Goal: Communication & Community: Answer question/provide support

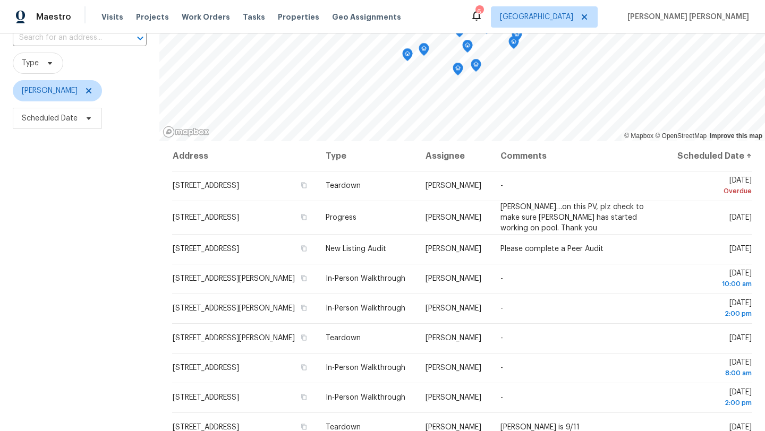
scroll to position [81, 0]
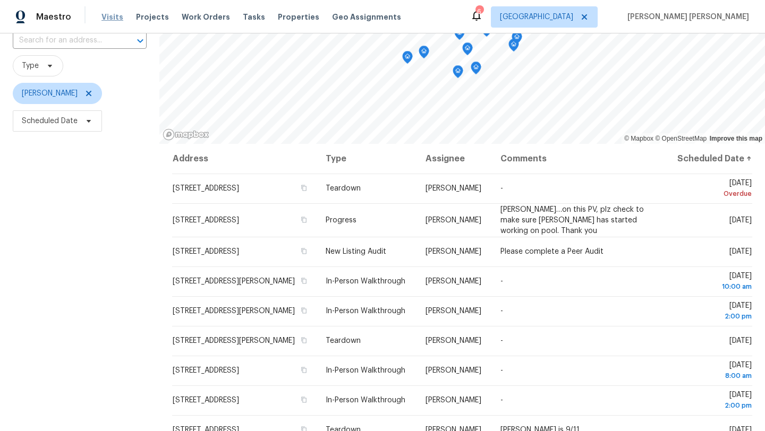
click at [107, 21] on span "Visits" at bounding box center [112, 17] width 22 height 11
click at [93, 96] on icon at bounding box center [88, 93] width 8 height 8
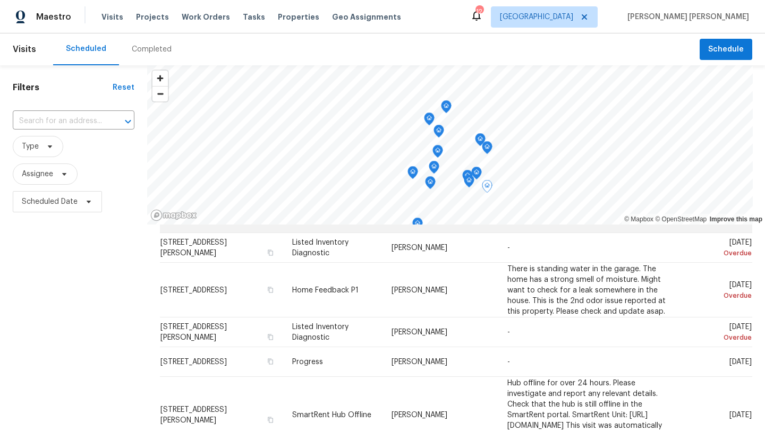
scroll to position [147, 0]
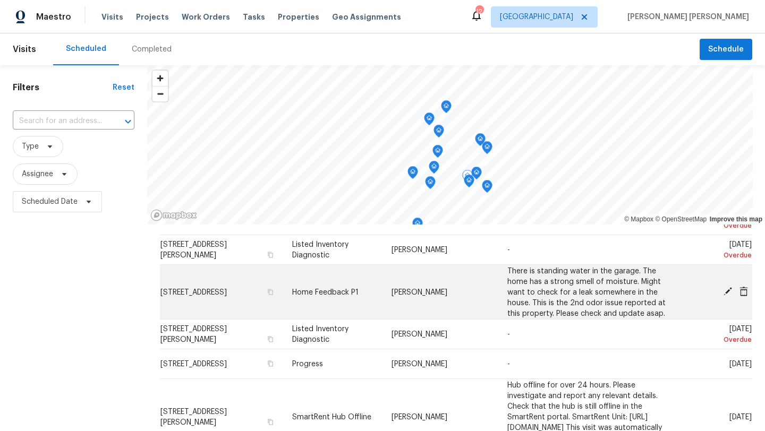
click at [727, 291] on icon at bounding box center [727, 291] width 8 height 8
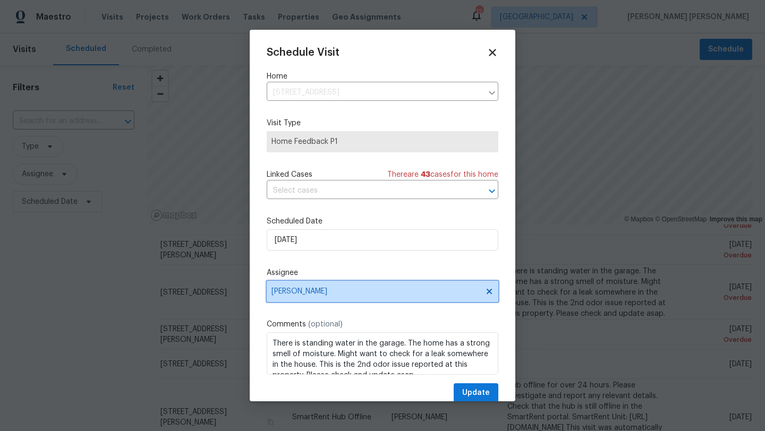
click at [309, 292] on span "[PERSON_NAME]" at bounding box center [375, 291] width 208 height 8
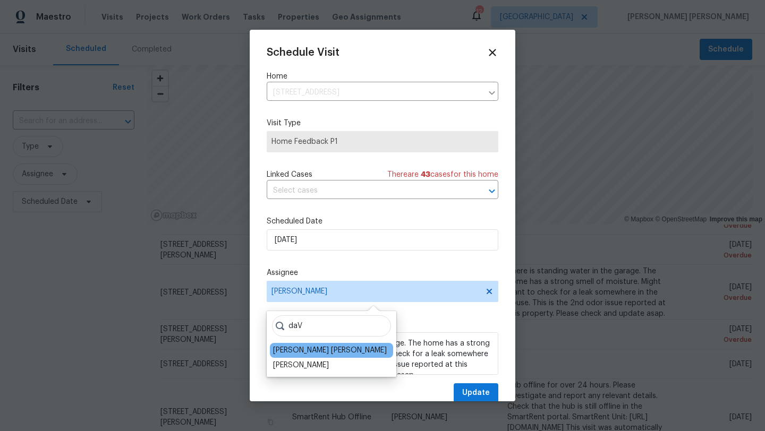
type input "daV"
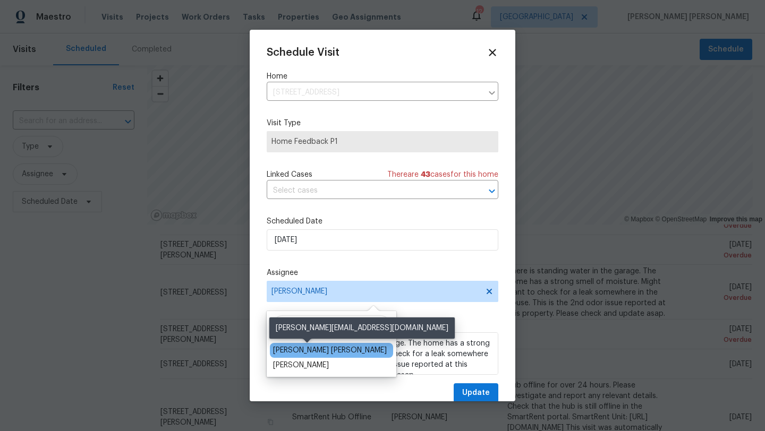
click at [291, 349] on div "[PERSON_NAME] [PERSON_NAME]" at bounding box center [330, 350] width 114 height 11
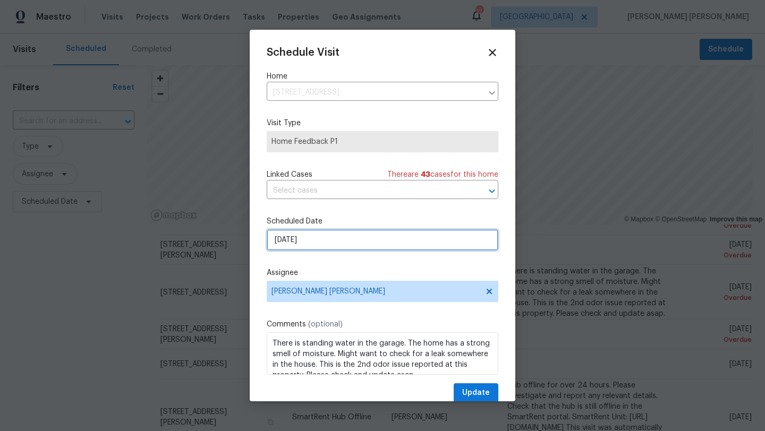
click at [311, 243] on input "[DATE]" at bounding box center [383, 239] width 232 height 21
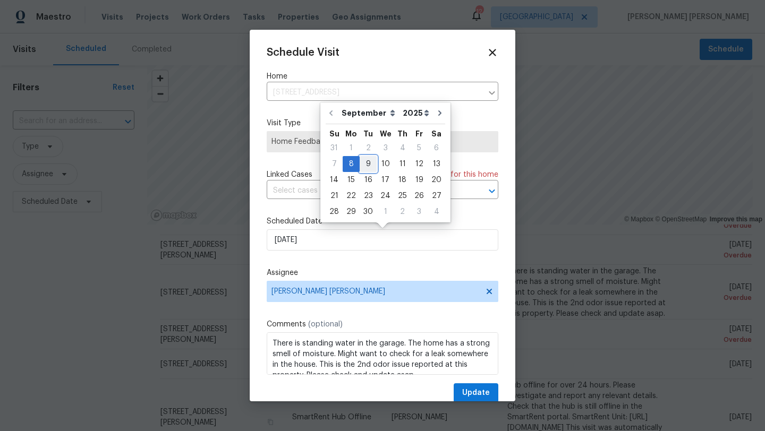
click at [367, 167] on div "9" at bounding box center [368, 164] width 17 height 15
type input "9/9/2025"
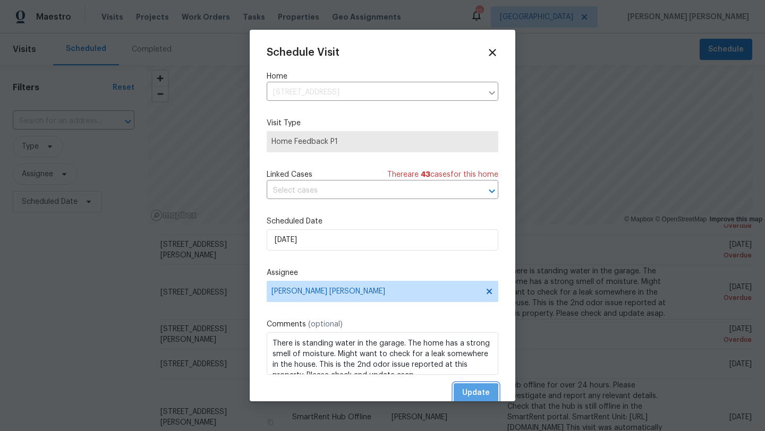
click at [471, 395] on span "Update" at bounding box center [476, 393] width 28 height 13
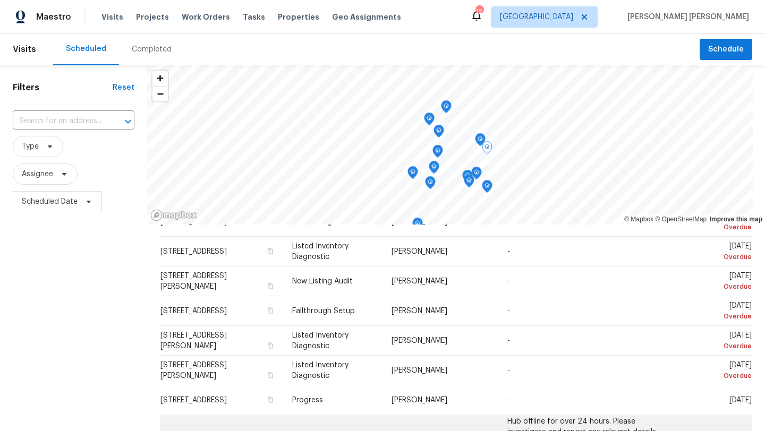
scroll to position [61, 0]
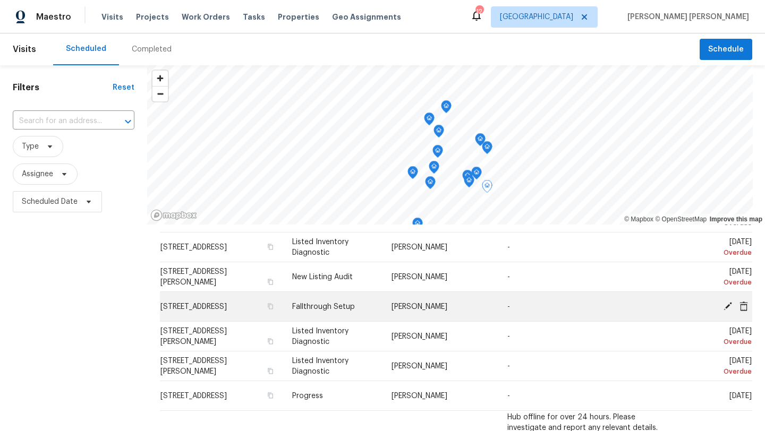
click at [728, 304] on icon at bounding box center [727, 306] width 8 height 8
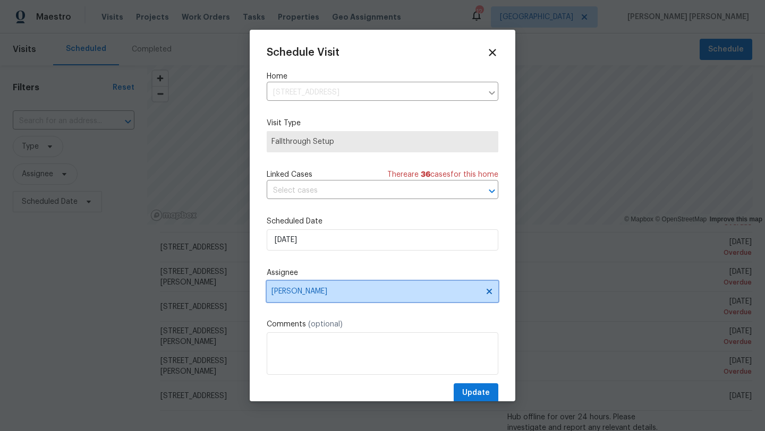
click at [308, 291] on span "[PERSON_NAME]" at bounding box center [375, 291] width 208 height 8
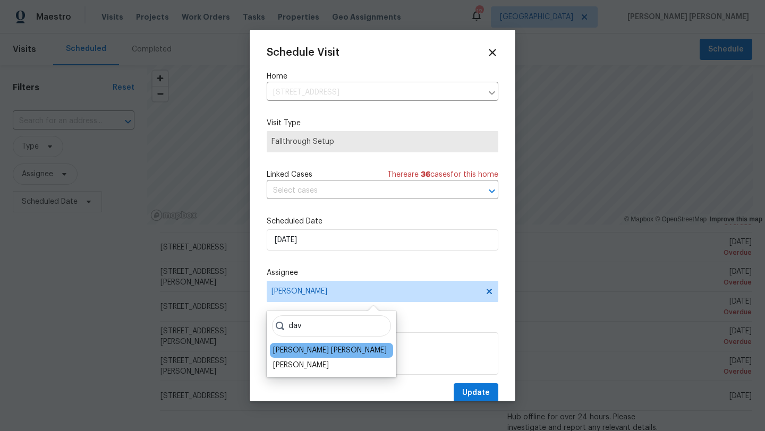
type input "dav"
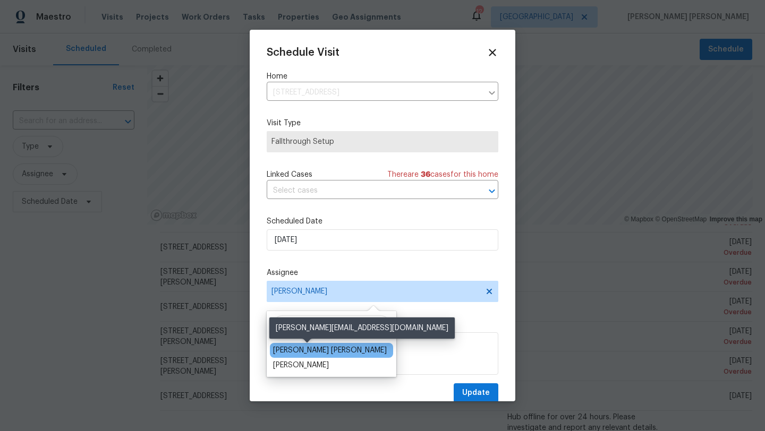
click at [311, 345] on div "[PERSON_NAME] [PERSON_NAME]" at bounding box center [330, 350] width 114 height 11
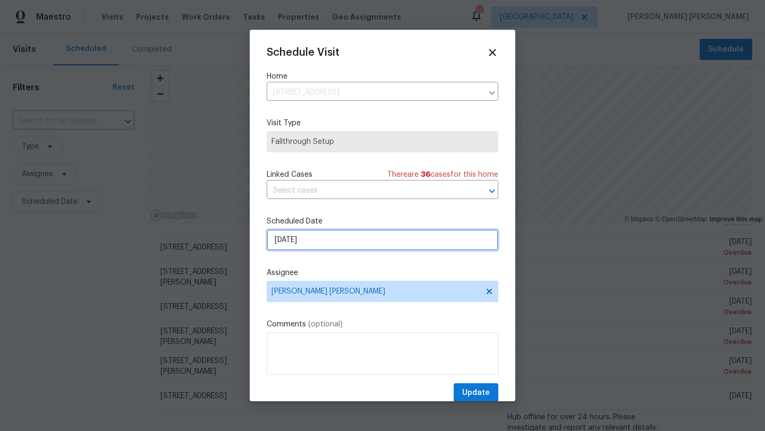
click at [312, 237] on input "9/5/2025" at bounding box center [383, 239] width 232 height 21
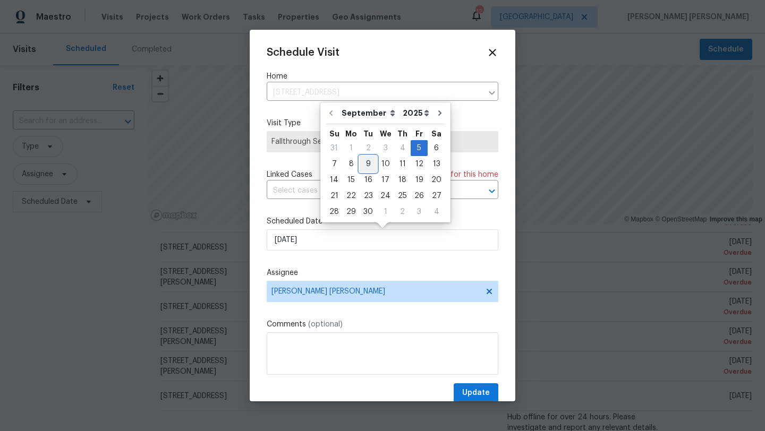
click at [369, 165] on div "9" at bounding box center [368, 164] width 17 height 15
type input "9/9/2025"
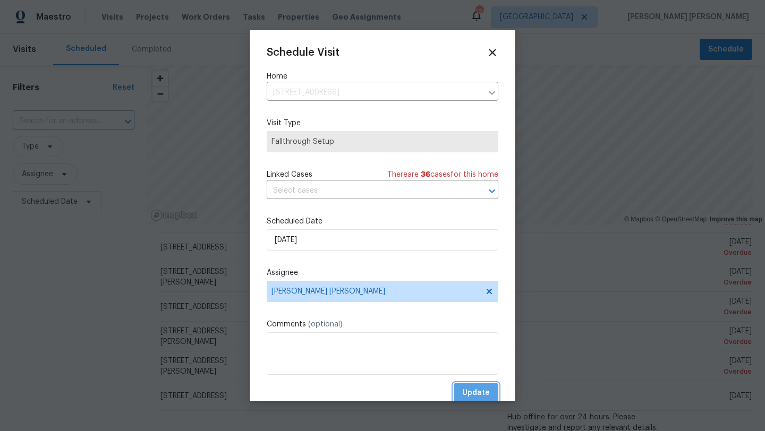
click at [479, 393] on span "Update" at bounding box center [476, 393] width 28 height 13
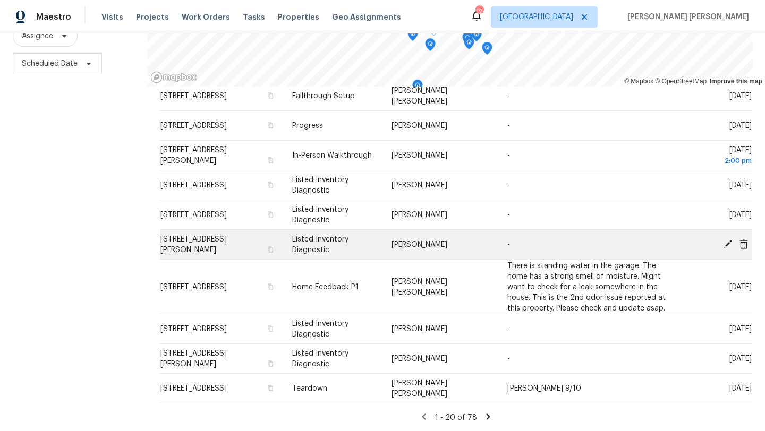
scroll to position [402, 0]
click at [215, 240] on span "4360 Palmer Ave, Jacksonville, FL 32210" at bounding box center [193, 245] width 66 height 18
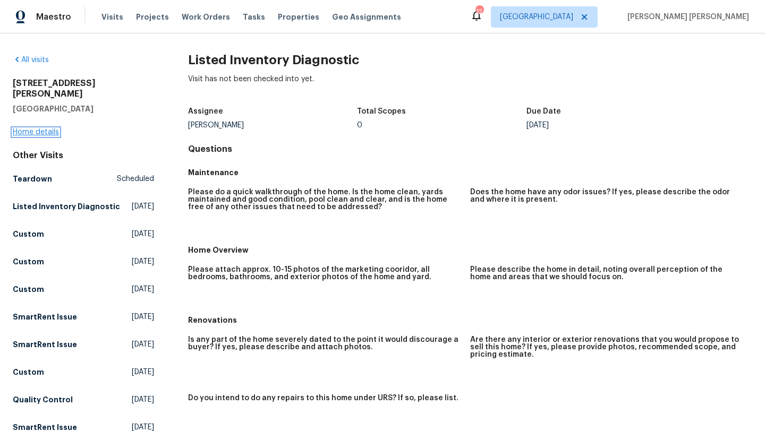
click at [46, 129] on link "Home details" at bounding box center [36, 132] width 46 height 7
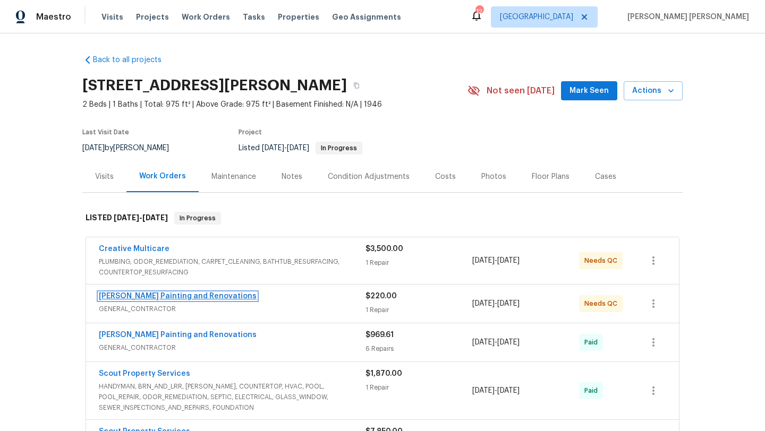
click at [217, 300] on link "Hildebrandt Painting and Renovations" at bounding box center [178, 296] width 158 height 7
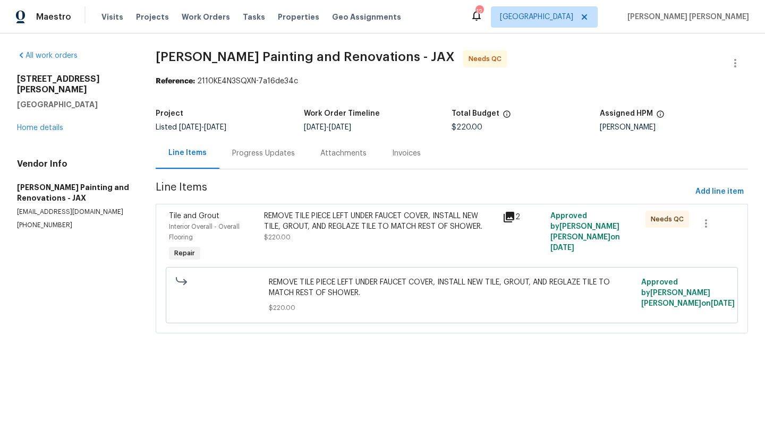
click at [317, 227] on div "REMOVE TILE PIECE LEFT UNDER FAUCET COVER, INSTALL NEW TILE, GROUT, AND REGLAZE…" at bounding box center [380, 221] width 232 height 21
click at [514, 218] on icon at bounding box center [509, 217] width 11 height 11
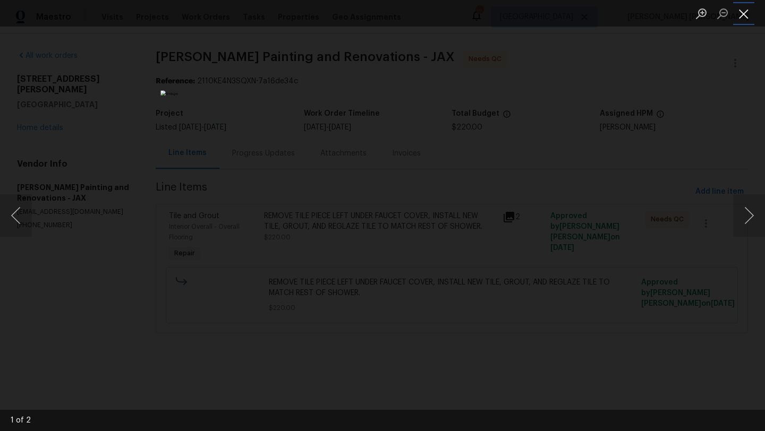
click at [750, 20] on button "Close lightbox" at bounding box center [743, 13] width 21 height 19
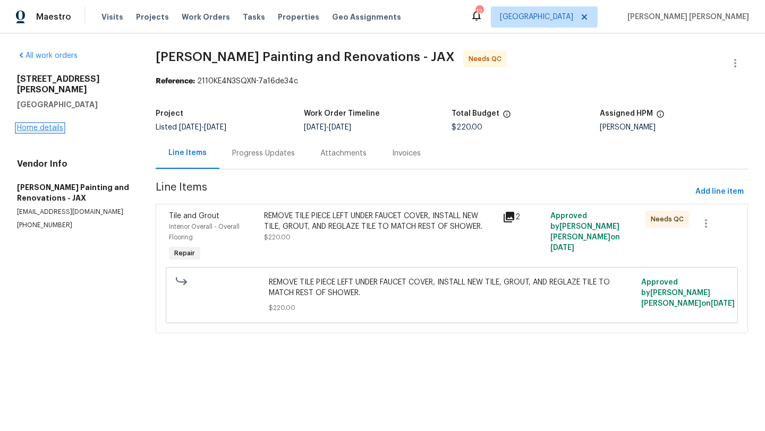
click at [49, 124] on link "Home details" at bounding box center [40, 127] width 46 height 7
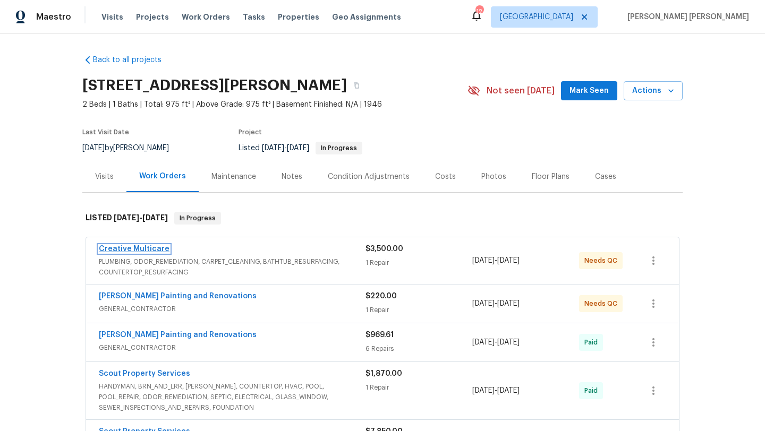
click at [154, 251] on link "Creative Multicare" at bounding box center [134, 248] width 71 height 7
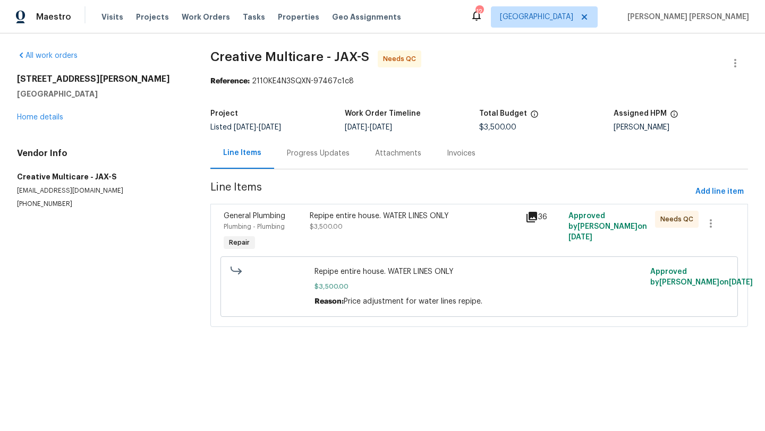
click at [311, 154] on div "Progress Updates" at bounding box center [318, 153] width 63 height 11
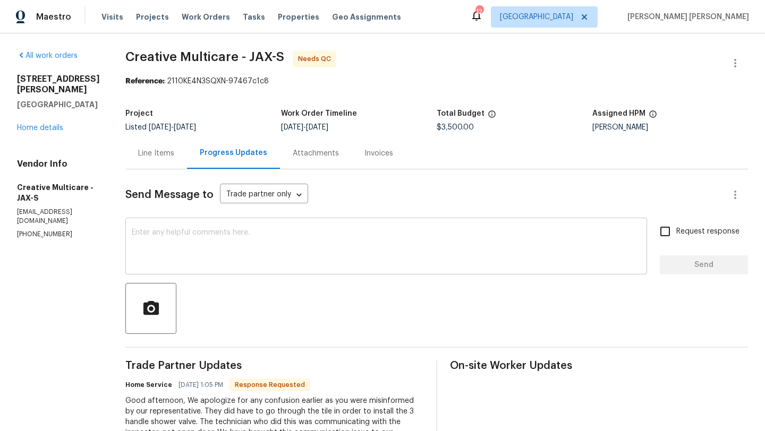
click at [299, 250] on textarea at bounding box center [386, 247] width 509 height 37
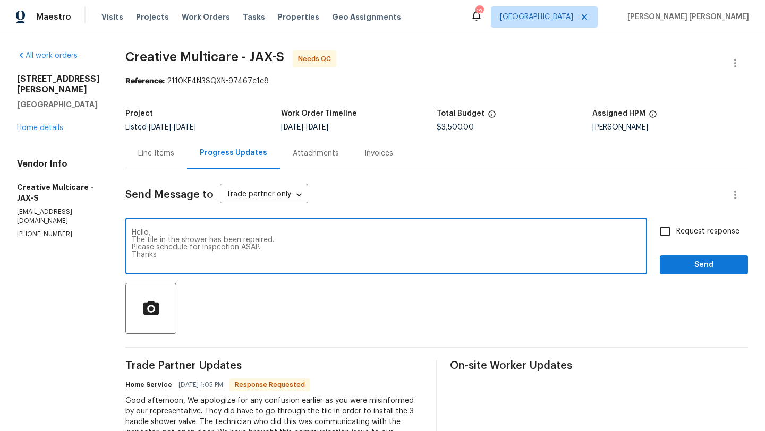
type textarea "Hello, The tile in the shower has been repaired. Please schedule for inspection…"
click at [664, 229] on input "Request response" at bounding box center [665, 231] width 22 height 22
checkbox input "true"
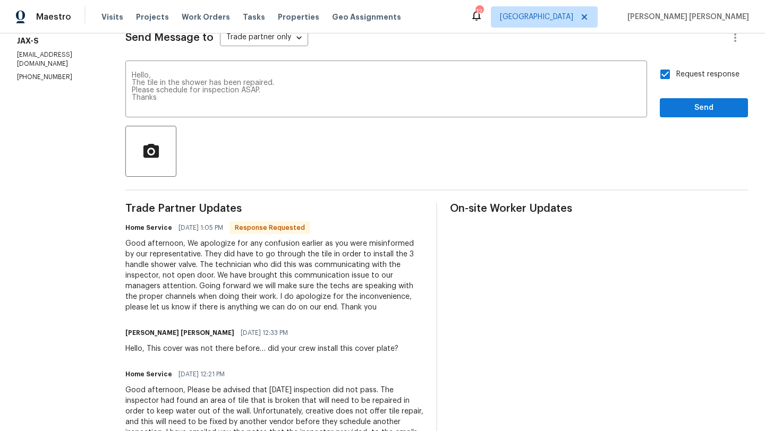
scroll to position [157, 0]
click at [701, 112] on span "Send" at bounding box center [703, 107] width 71 height 13
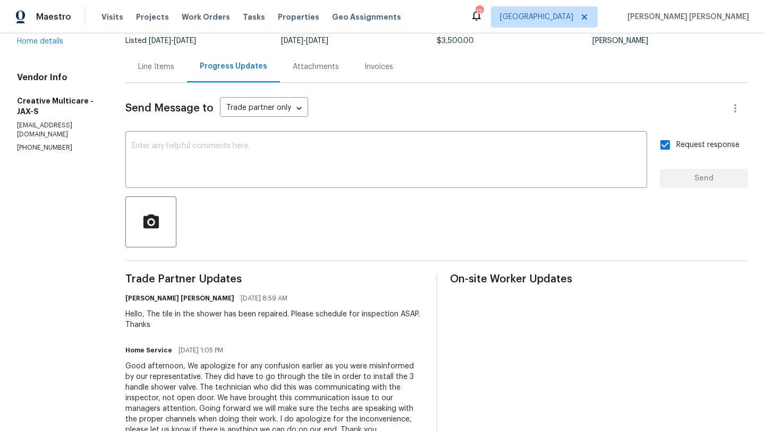
scroll to position [0, 0]
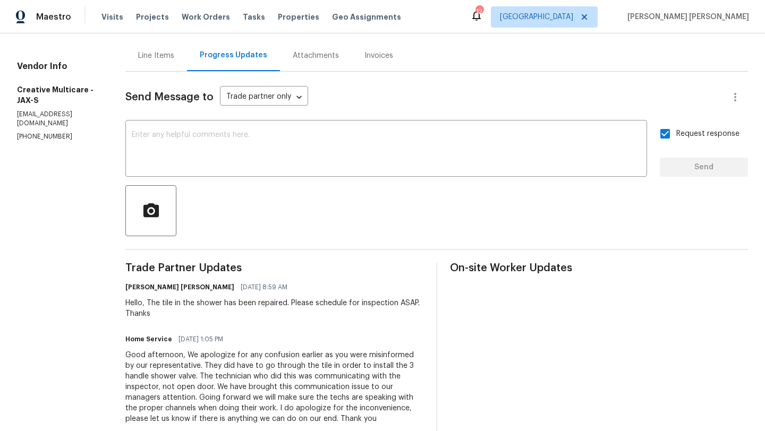
drag, startPoint x: 99, startPoint y: 67, endPoint x: 99, endPoint y: 90, distance: 22.3
click at [99, 90] on div "Vendor Info Creative Multicare - JAX-S floridahomeservice@creativemulticare.com…" at bounding box center [58, 101] width 83 height 80
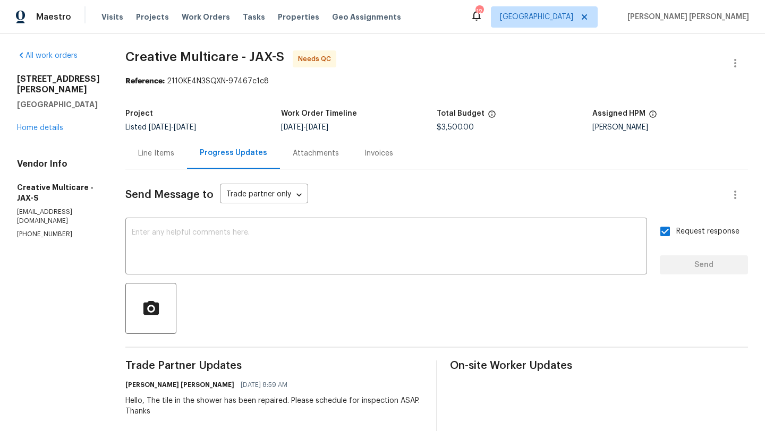
click at [49, 110] on div "4360 Palmer Ave Jacksonville, FL 32210 Home details" at bounding box center [58, 103] width 83 height 59
click at [52, 121] on div "4360 Palmer Ave Jacksonville, FL 32210 Home details" at bounding box center [58, 103] width 83 height 59
click at [54, 124] on link "Home details" at bounding box center [40, 127] width 46 height 7
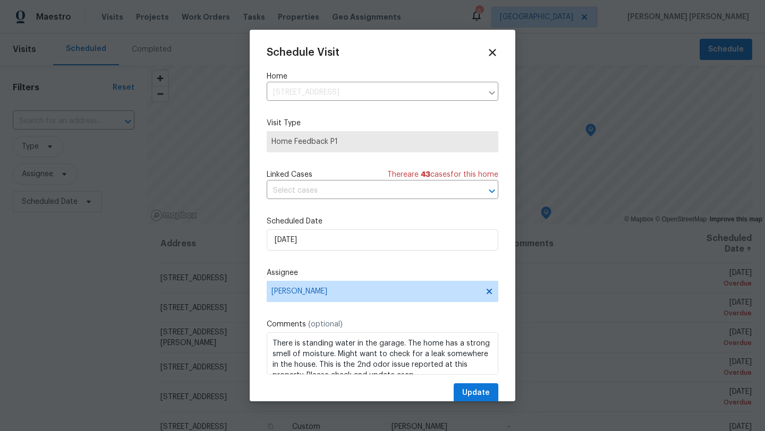
scroll to position [420, 0]
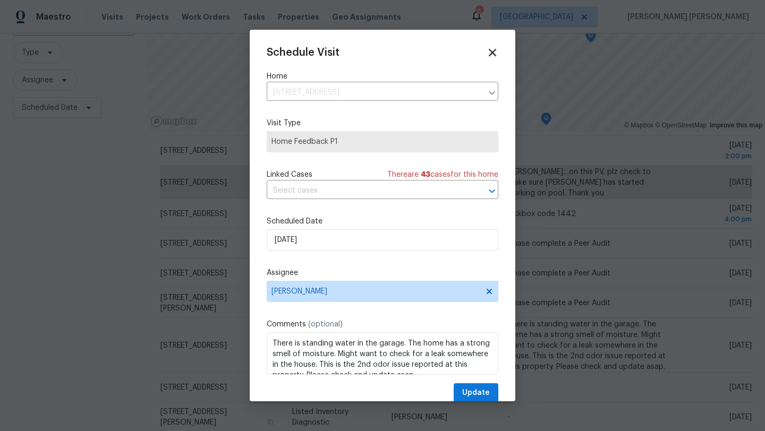
click at [491, 50] on icon at bounding box center [492, 52] width 7 height 7
